Goal: Information Seeking & Learning: Learn about a topic

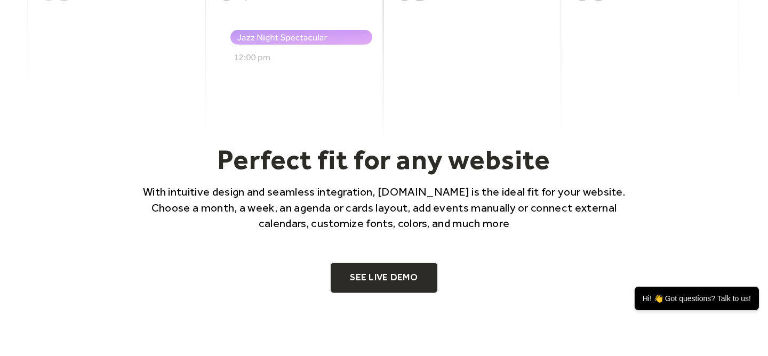
scroll to position [678, 0]
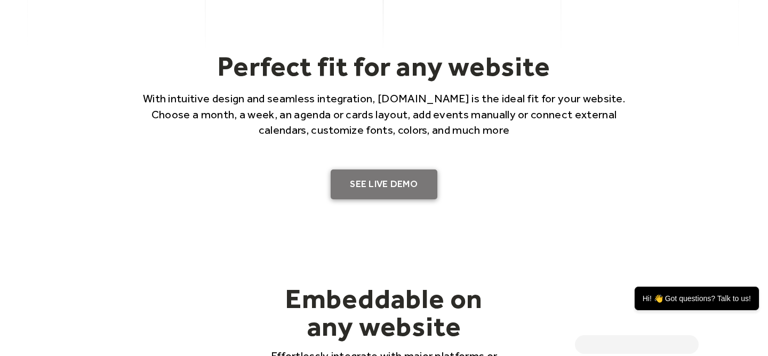
click at [382, 182] on link "SEE LIVE DEMO" at bounding box center [384, 185] width 107 height 30
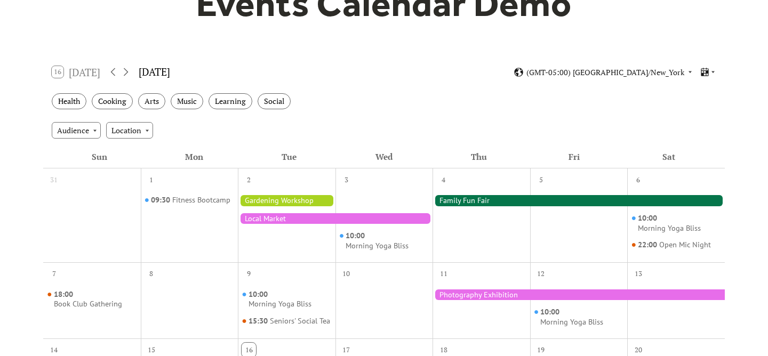
scroll to position [129, 0]
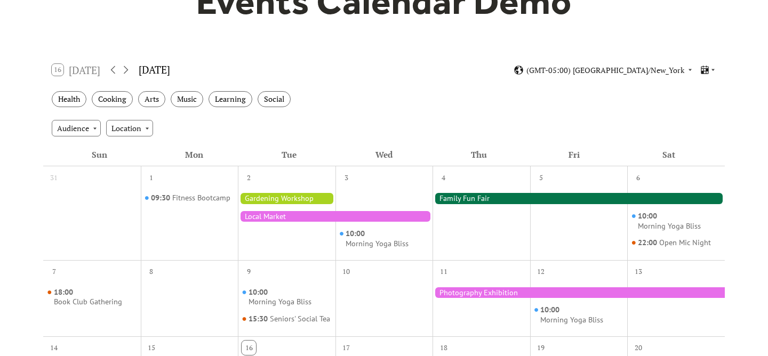
click at [260, 219] on div at bounding box center [335, 216] width 195 height 11
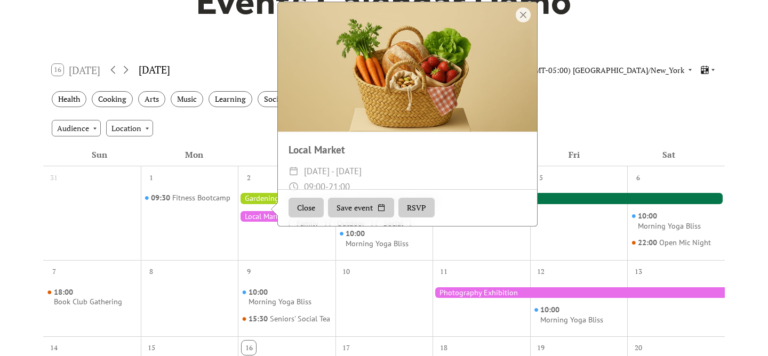
click at [226, 219] on div "09:30 Fitness Bootcamp" at bounding box center [190, 221] width 98 height 69
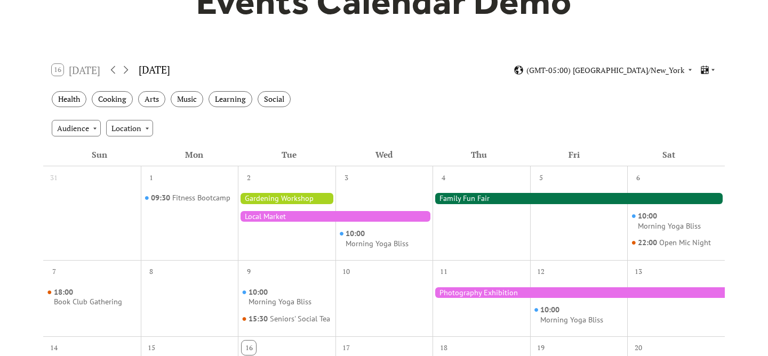
click at [260, 199] on div at bounding box center [287, 198] width 98 height 11
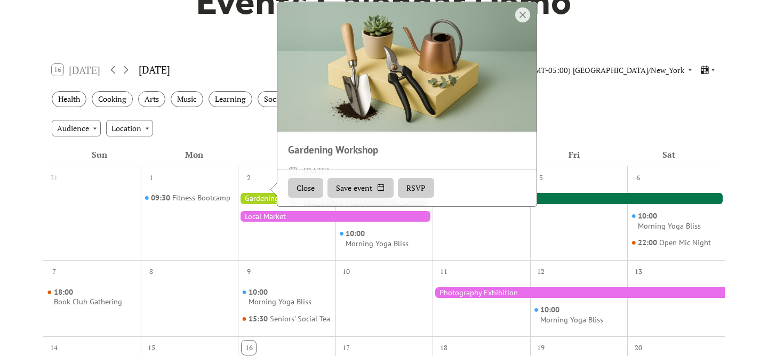
click at [339, 251] on div "10:00 Morning Yoga Bliss" at bounding box center [384, 221] width 98 height 69
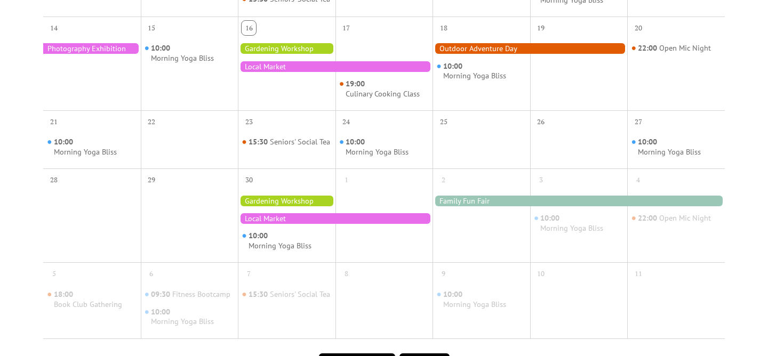
scroll to position [116, 0]
